Goal: Task Accomplishment & Management: Manage account settings

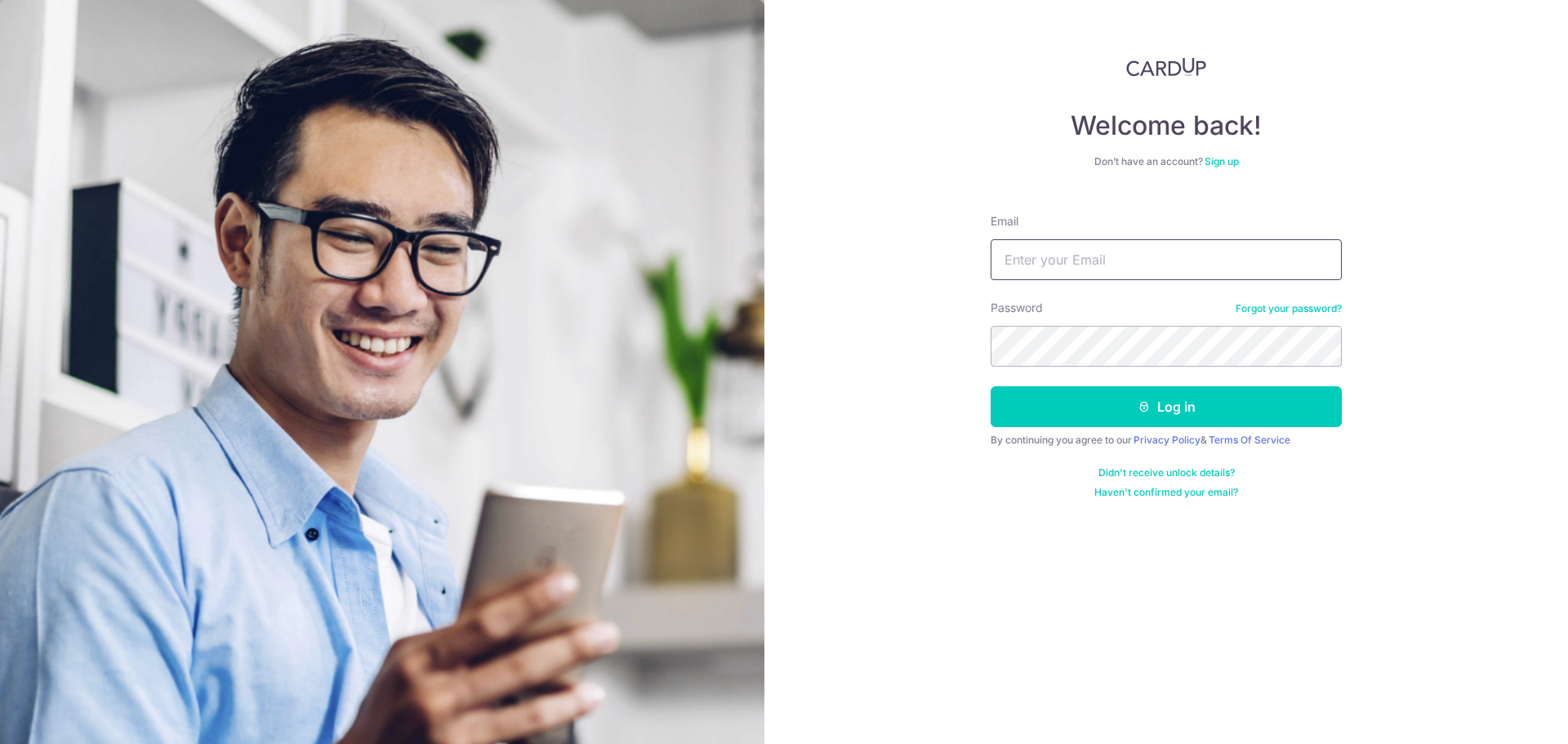
click at [1131, 257] on input "Email" at bounding box center [1166, 259] width 351 height 41
type input "[EMAIL_ADDRESS][DOMAIN_NAME]"
click at [990, 386] on button "Log in" at bounding box center [1166, 406] width 351 height 41
